Goal: Transaction & Acquisition: Book appointment/travel/reservation

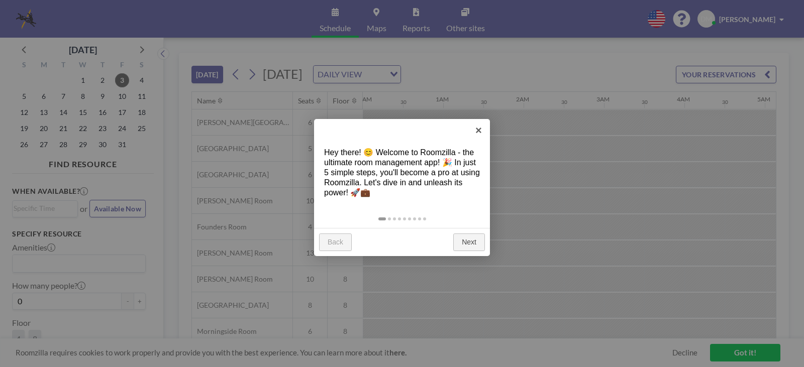
scroll to position [0, 764]
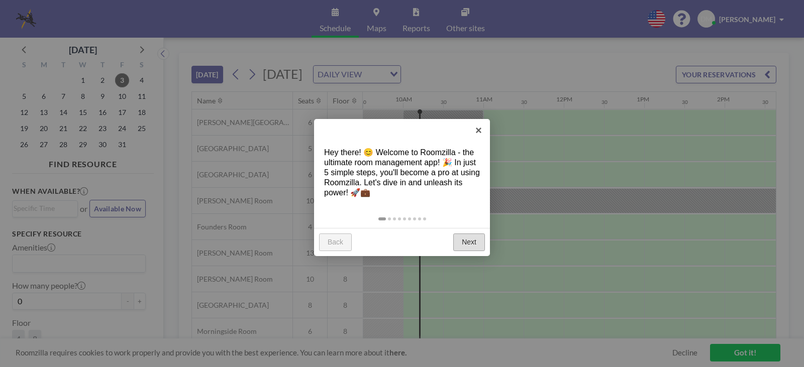
click at [468, 240] on link "Next" at bounding box center [469, 243] width 32 height 18
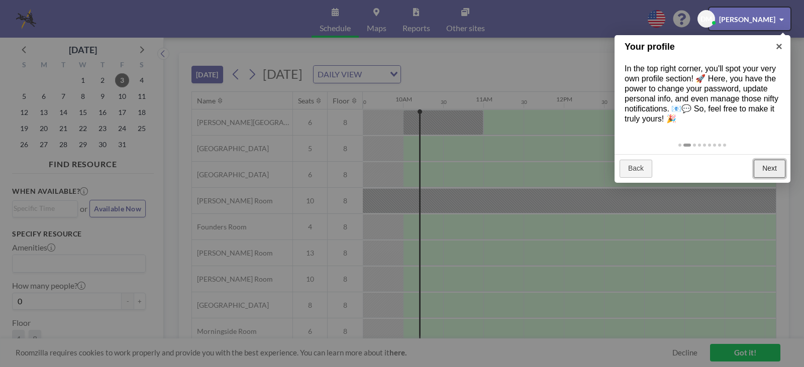
click at [771, 168] on link "Next" at bounding box center [770, 169] width 32 height 18
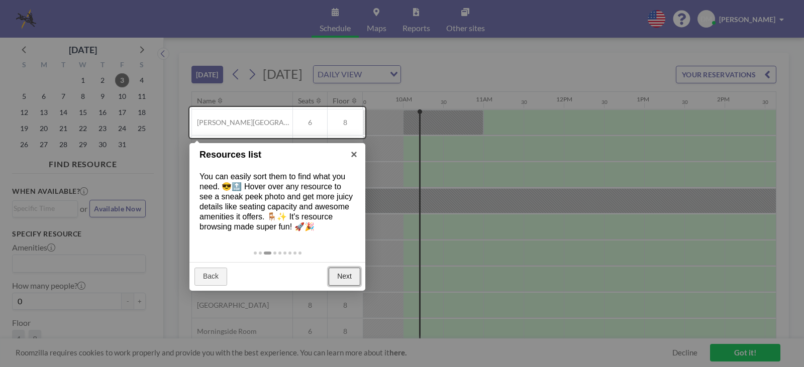
click at [350, 278] on link "Next" at bounding box center [345, 277] width 32 height 18
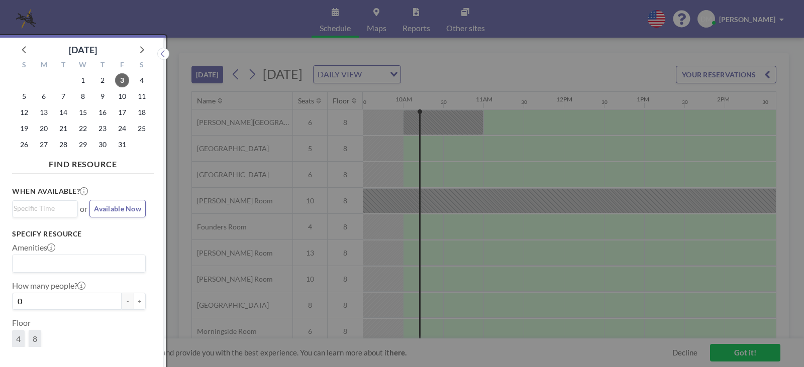
scroll to position [3, 0]
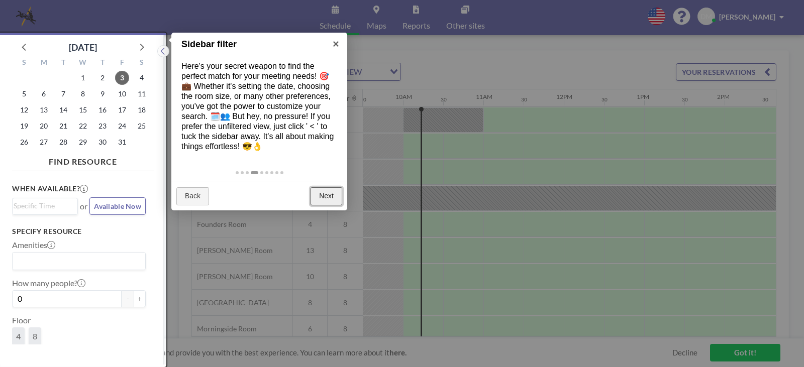
click at [327, 196] on link "Next" at bounding box center [327, 196] width 32 height 18
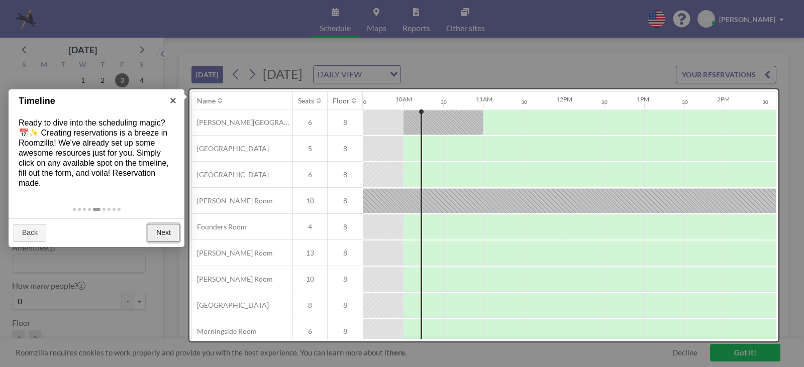
click at [162, 227] on link "Next" at bounding box center [164, 233] width 32 height 18
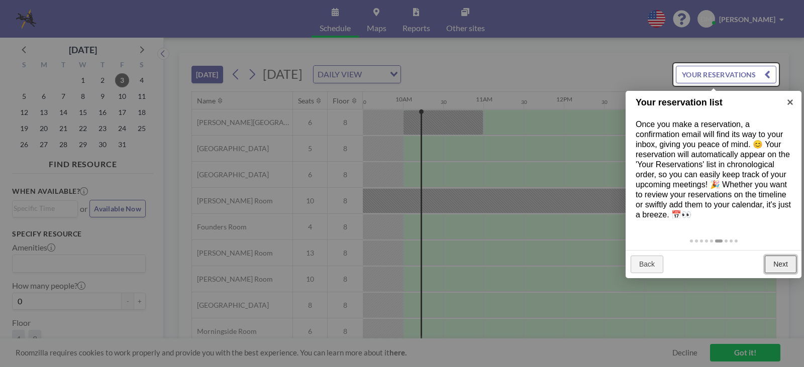
click at [779, 262] on link "Next" at bounding box center [781, 265] width 32 height 18
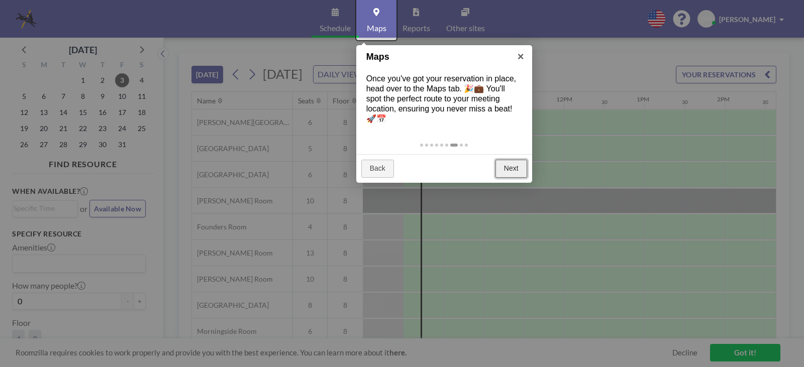
click at [509, 165] on link "Next" at bounding box center [512, 169] width 32 height 18
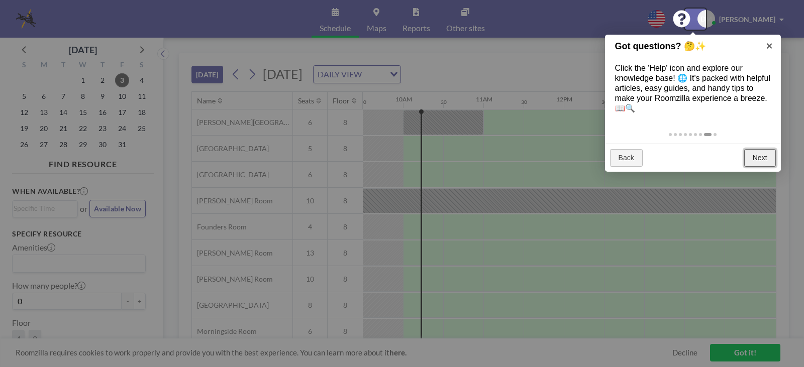
click at [753, 154] on link "Next" at bounding box center [760, 158] width 32 height 18
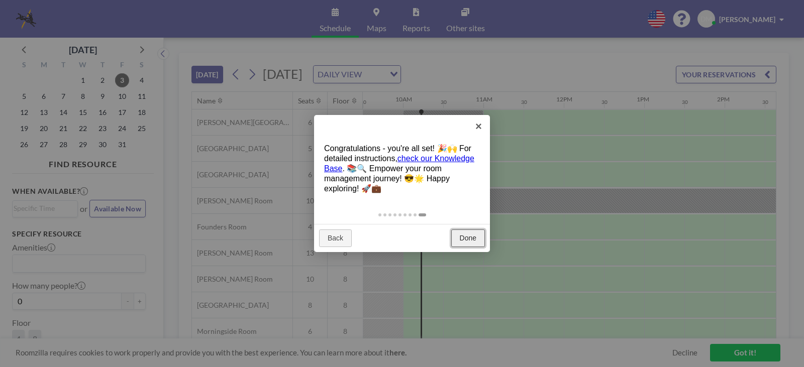
click at [476, 235] on link "Done" at bounding box center [468, 239] width 34 height 18
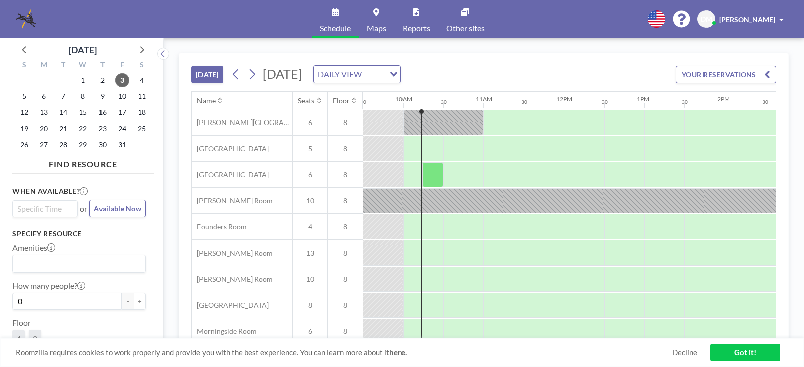
click at [42, 210] on input "Search for option" at bounding box center [43, 209] width 58 height 12
click at [38, 285] on li "12:30 pm" at bounding box center [45, 291] width 64 height 16
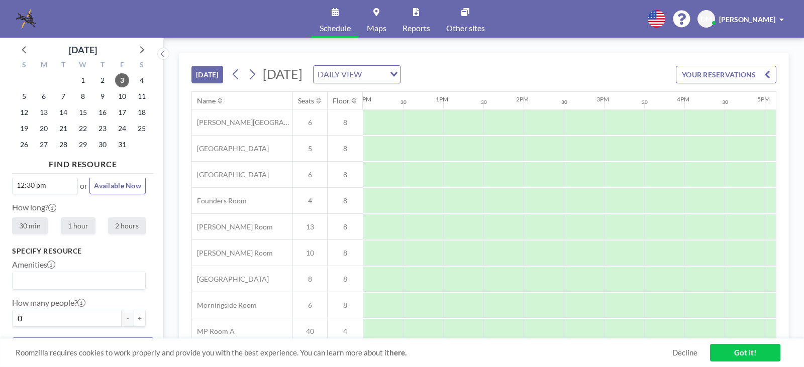
scroll to position [28, 0]
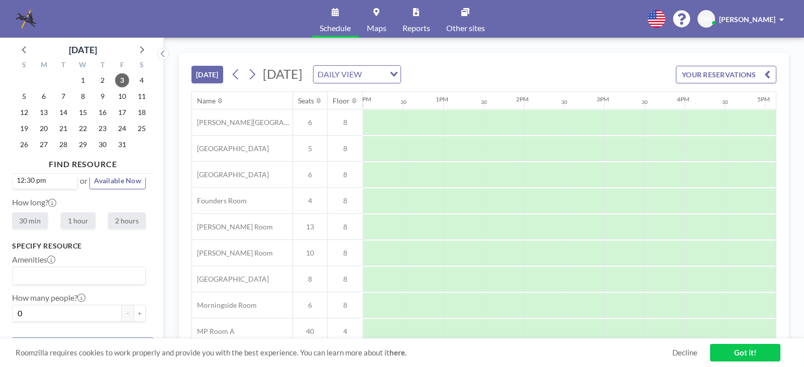
click at [126, 222] on label "2 hours" at bounding box center [127, 221] width 38 height 17
radio input "true"
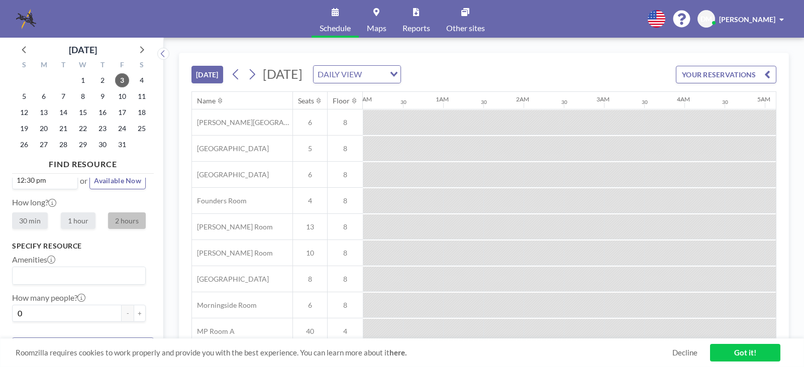
scroll to position [0, 965]
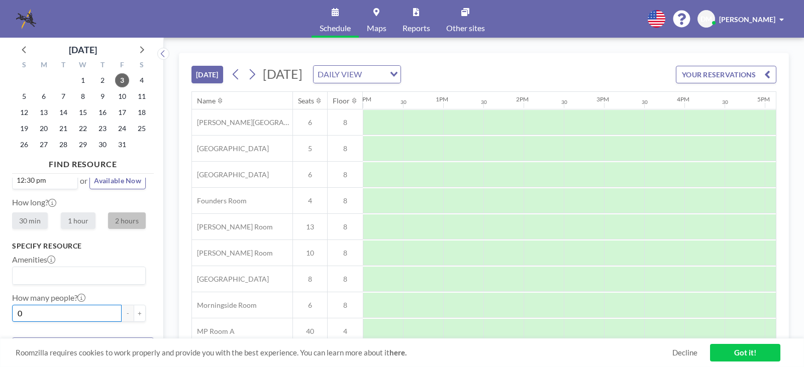
click at [93, 310] on input "0" at bounding box center [67, 313] width 110 height 17
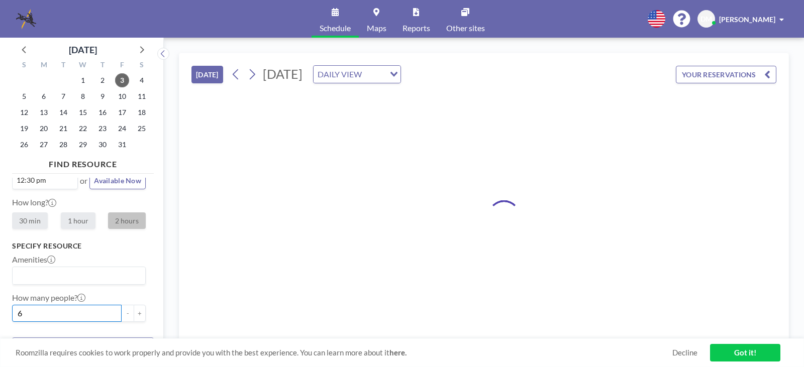
type input "6"
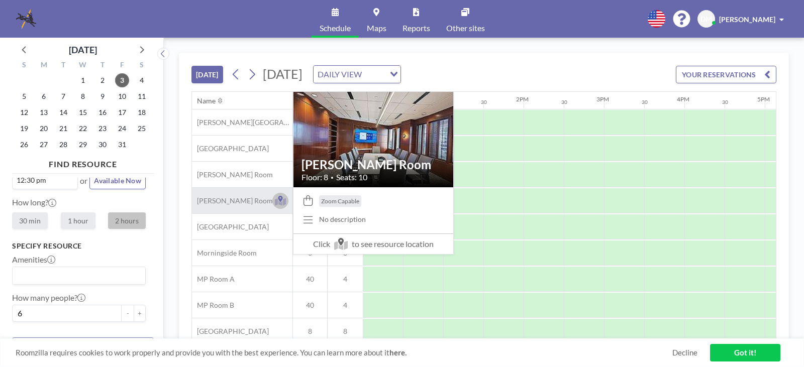
click at [283, 201] on icon at bounding box center [281, 202] width 12 height 8
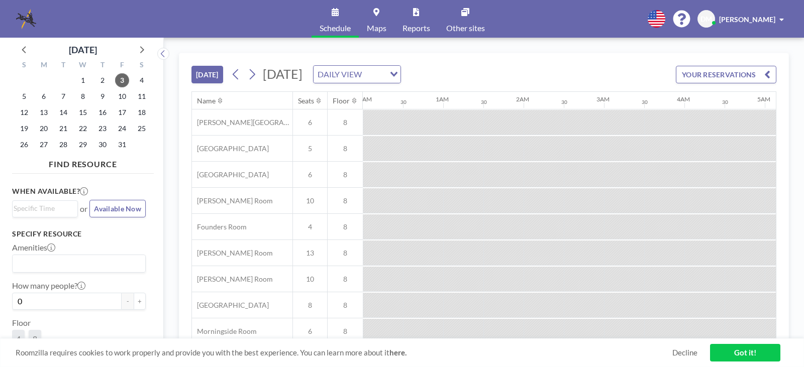
scroll to position [0, 764]
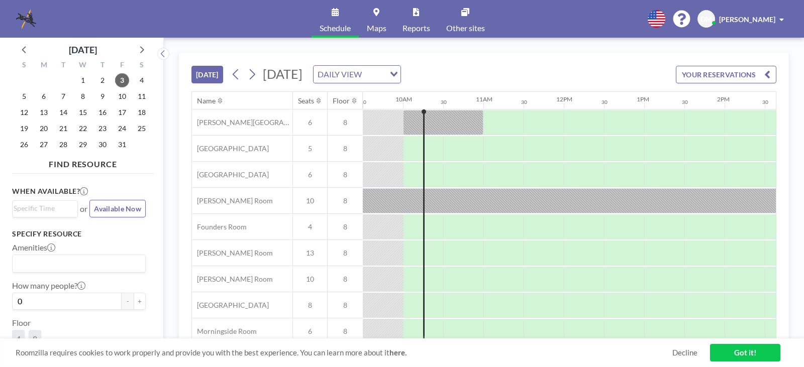
click at [313, 200] on span "10" at bounding box center [310, 201] width 34 height 9
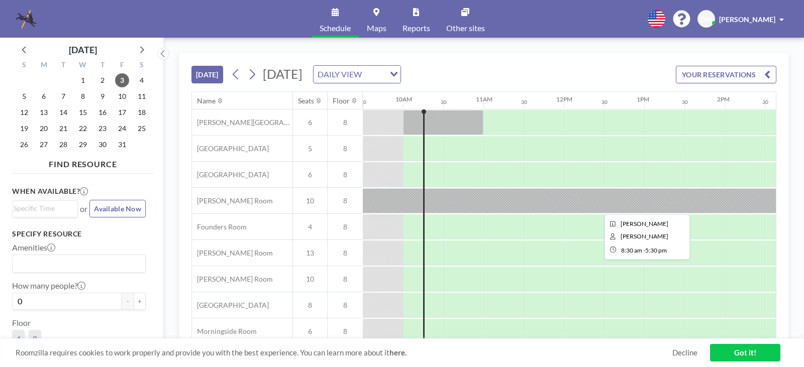
click at [386, 199] on div at bounding box center [644, 200] width 724 height 25
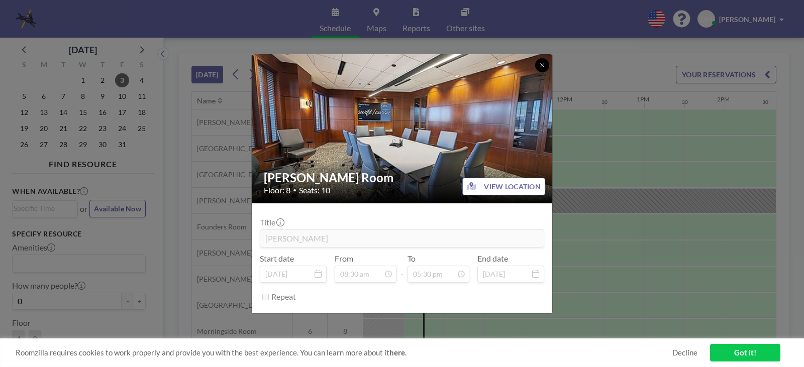
click at [542, 65] on icon at bounding box center [542, 65] width 4 height 4
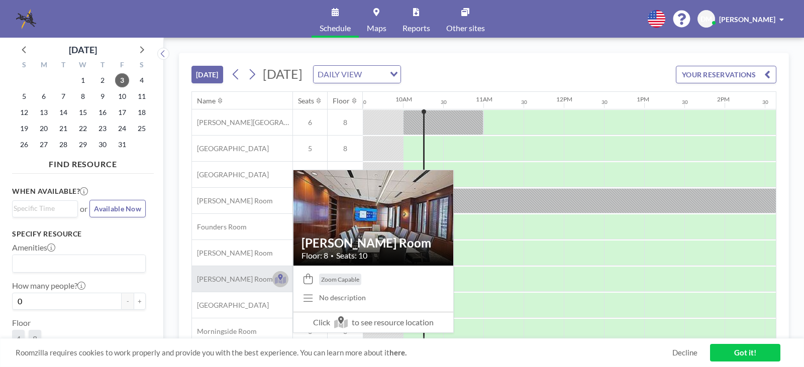
click at [280, 275] on icon at bounding box center [280, 277] width 5 height 6
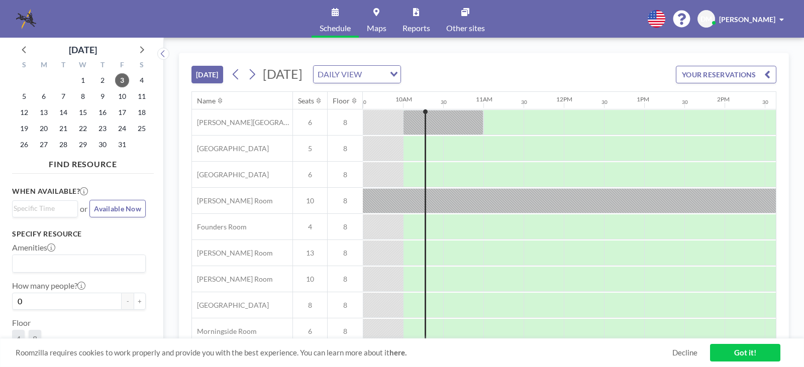
scroll to position [50, 764]
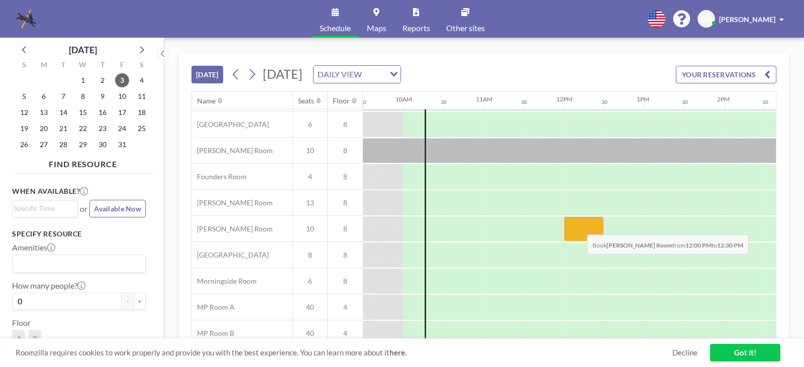
click at [579, 227] on div at bounding box center [584, 229] width 40 height 25
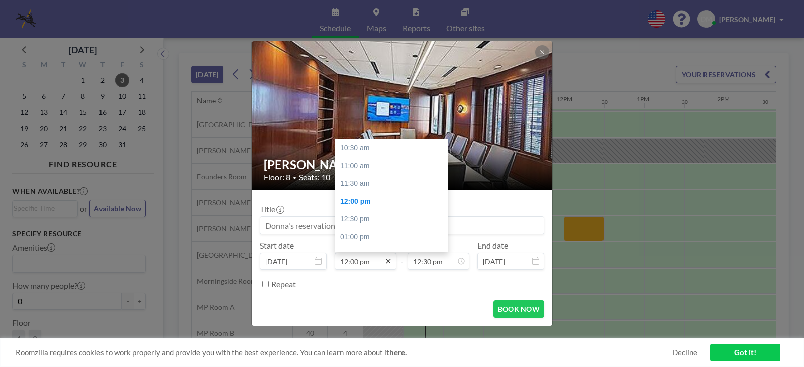
scroll to position [54, 0]
click at [386, 260] on icon at bounding box center [388, 261] width 8 height 8
click at [380, 164] on div "12:30 pm" at bounding box center [394, 166] width 118 height 18
type input "12:30 pm"
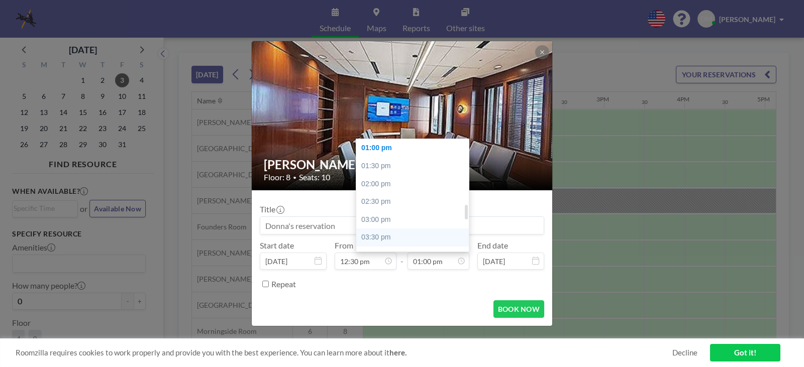
scroll to position [515, 0]
click at [444, 223] on div "04:30 pm" at bounding box center [415, 224] width 118 height 18
type input "04:30 pm"
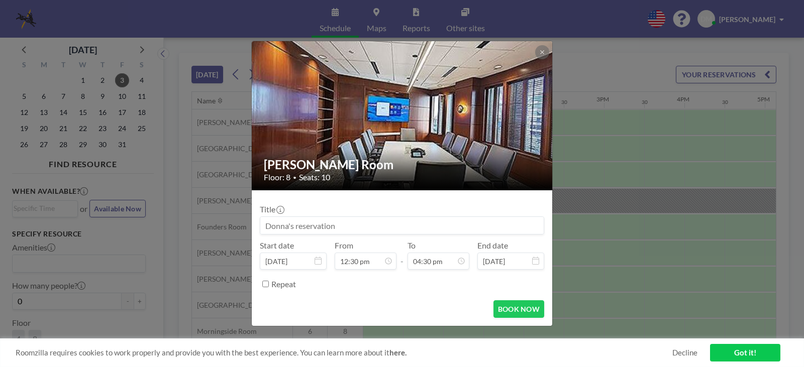
scroll to position [591, 0]
click at [392, 225] on input at bounding box center [401, 225] width 283 height 17
type input "For [PERSON_NAME] -[PERSON_NAME] ext 2226"
click at [526, 308] on button "BOOK NOW" at bounding box center [519, 310] width 51 height 18
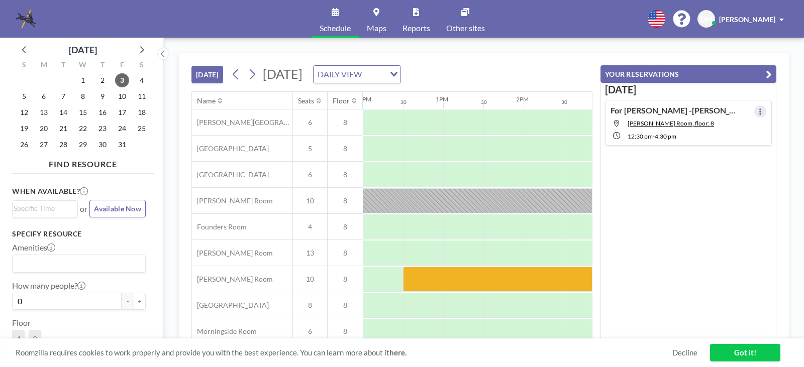
click at [758, 112] on button at bounding box center [760, 112] width 12 height 12
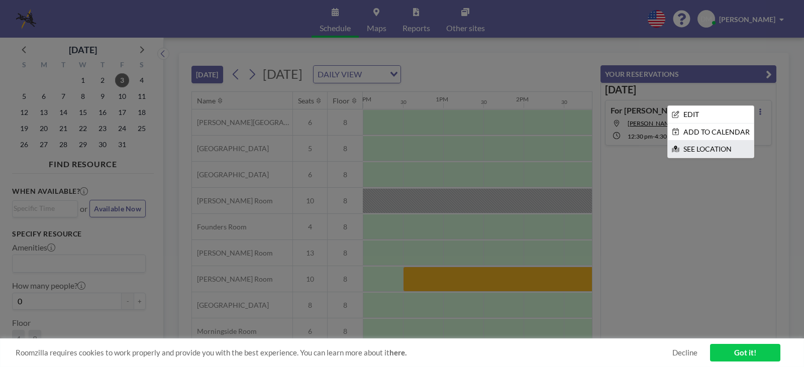
click at [699, 146] on li "SEE LOCATION" at bounding box center [711, 149] width 86 height 17
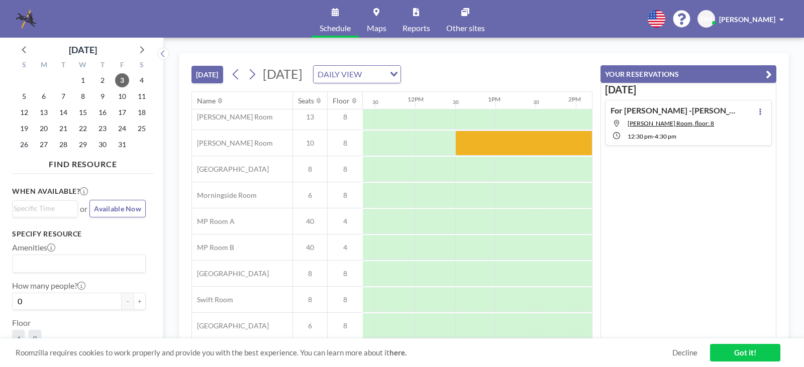
scroll to position [141, 915]
